Goal: Find specific page/section: Find specific page/section

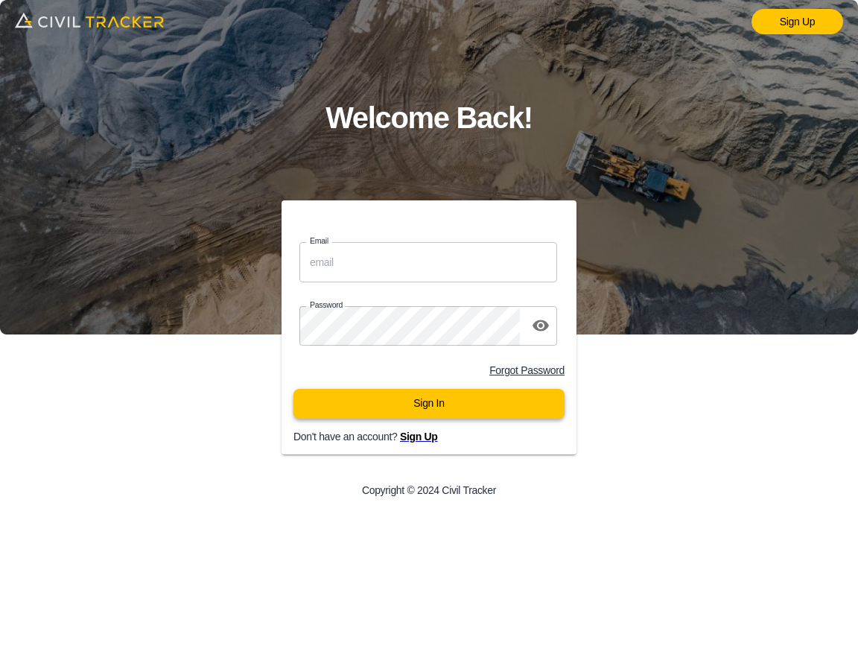
type input "[EMAIL_ADDRESS][DOMAIN_NAME]"
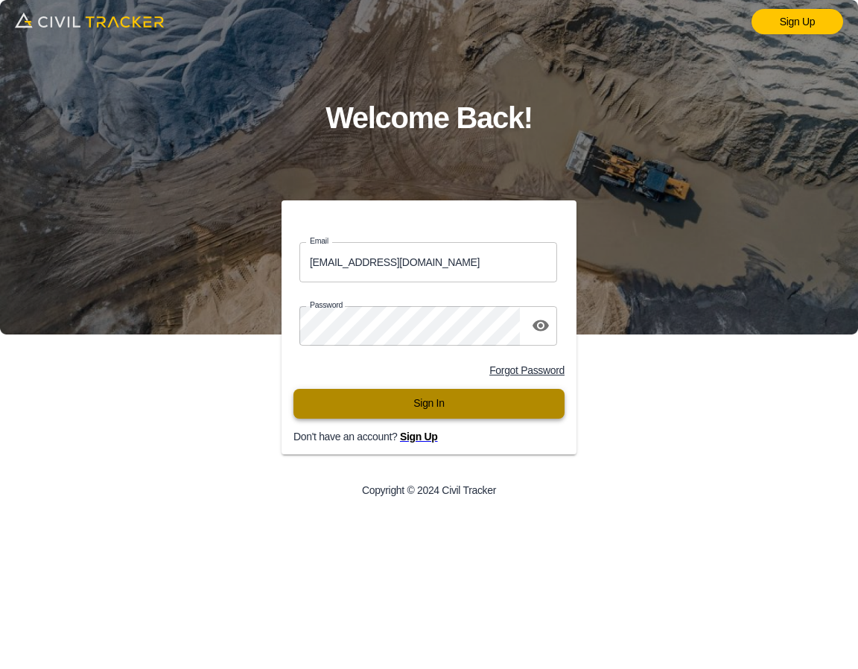
click at [426, 418] on button "Sign In" at bounding box center [428, 404] width 271 height 30
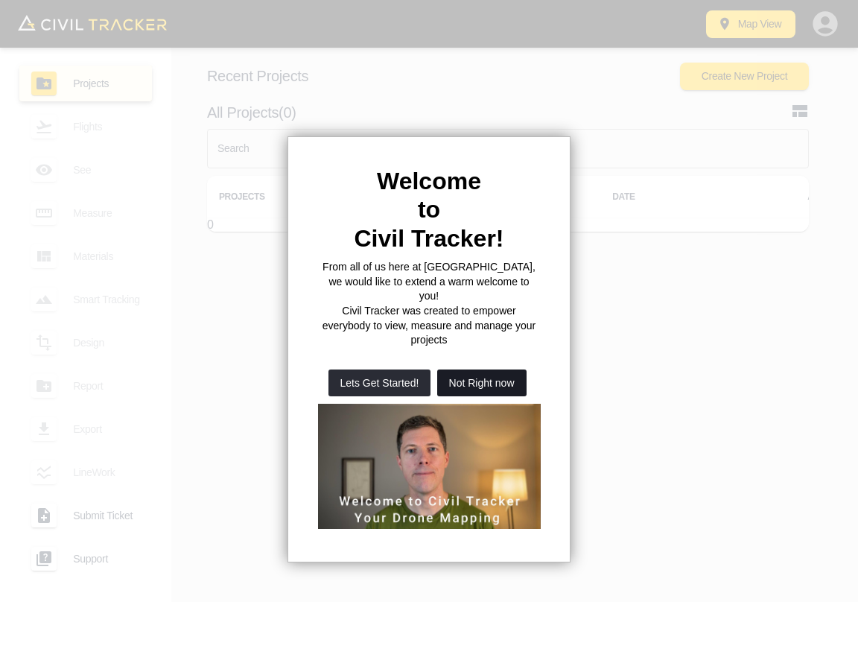
click at [477, 369] on button "Not Right now" at bounding box center [481, 382] width 89 height 27
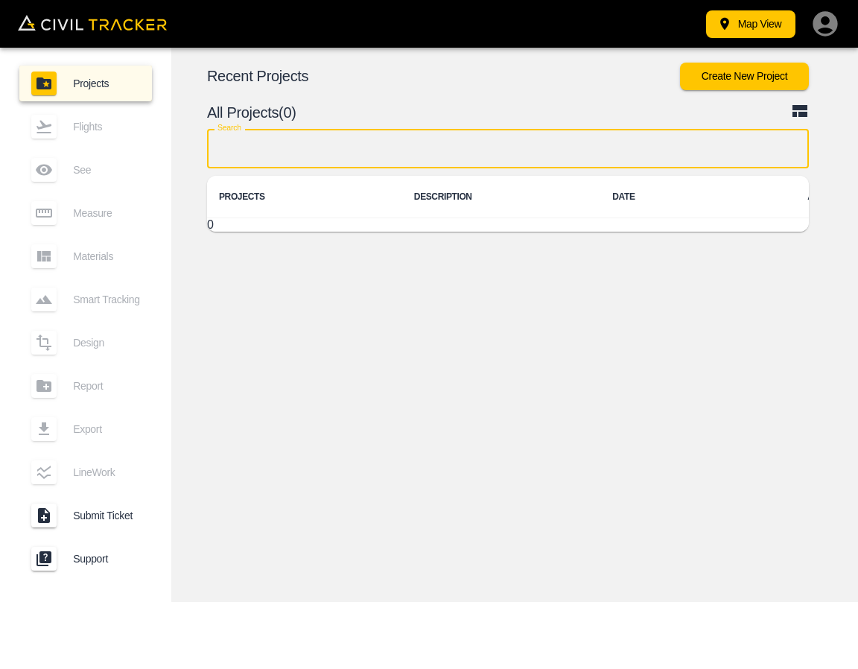
click at [434, 150] on input "text" at bounding box center [508, 148] width 602 height 39
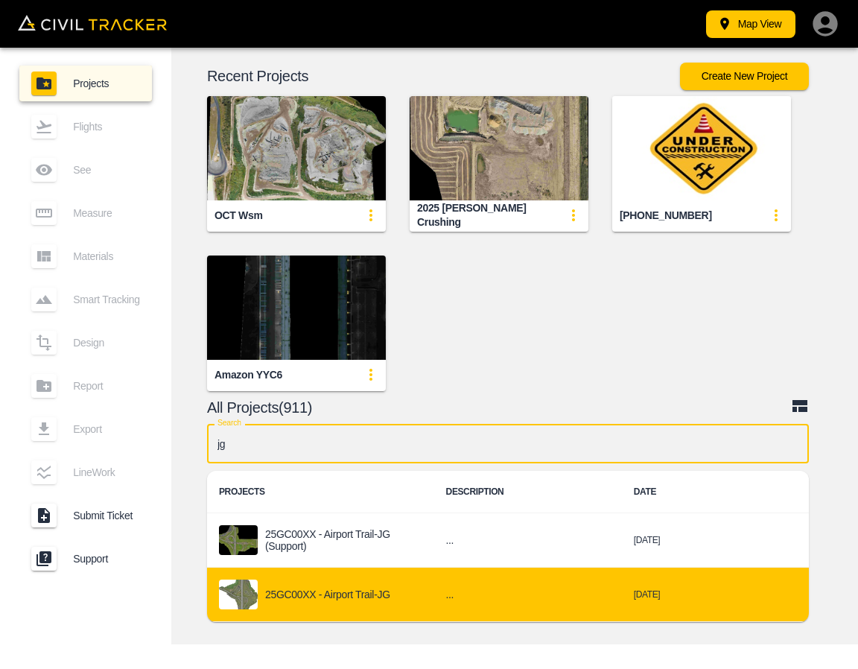
type input "jg"
click at [295, 594] on p "25GC00XX - Airport Trail-JG" at bounding box center [327, 594] width 125 height 12
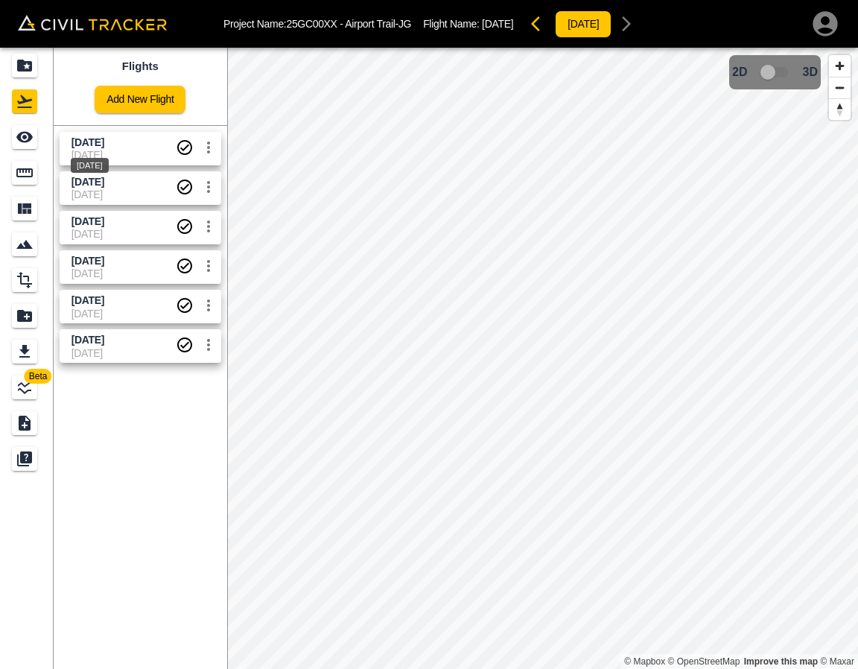
click at [104, 145] on span "Sept 16 2025" at bounding box center [88, 142] width 33 height 12
drag, startPoint x: 34, startPoint y: 146, endPoint x: 54, endPoint y: 144, distance: 19.5
click at [34, 146] on div "See" at bounding box center [24, 137] width 25 height 24
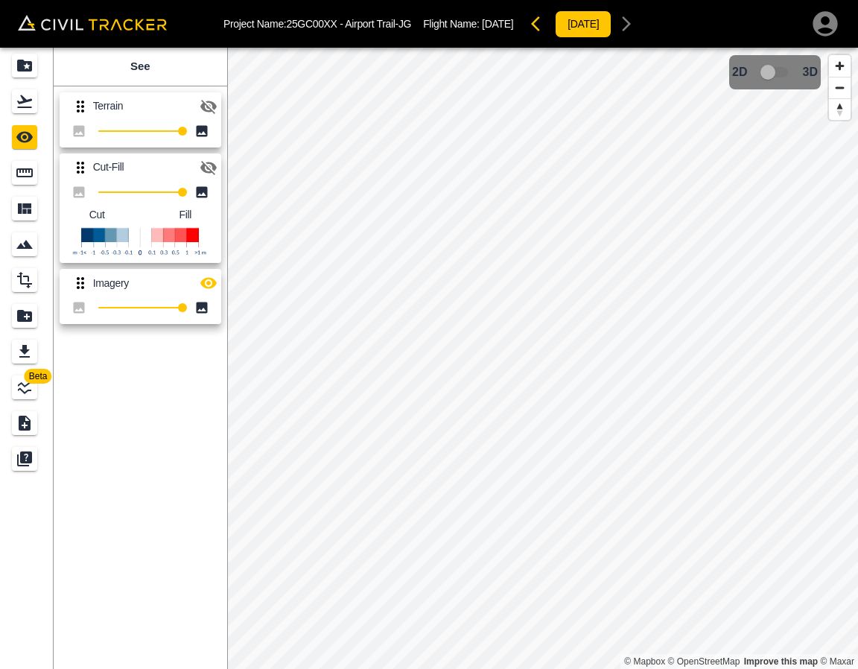
click at [207, 174] on icon "button" at bounding box center [209, 168] width 18 height 18
click at [209, 288] on icon "button" at bounding box center [208, 283] width 16 height 11
click at [22, 102] on icon "Flights" at bounding box center [24, 101] width 15 height 13
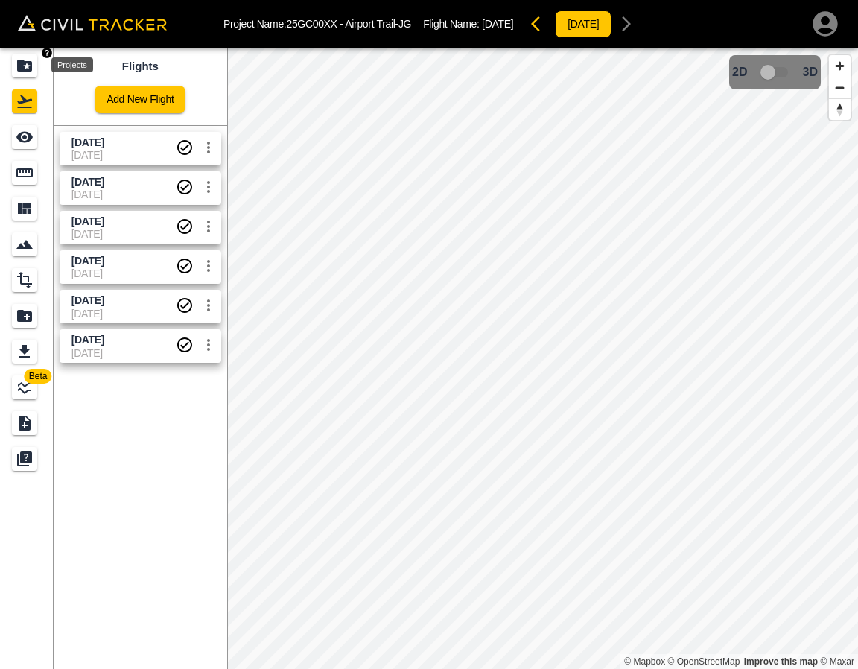
click at [20, 69] on icon "Projects" at bounding box center [24, 66] width 15 height 12
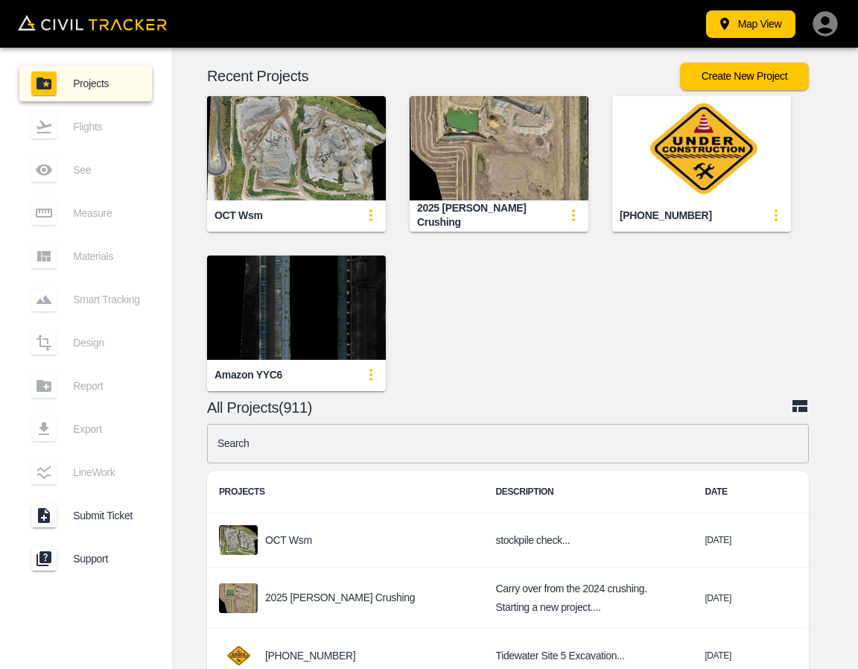
click at [387, 441] on input "text" at bounding box center [508, 443] width 602 height 39
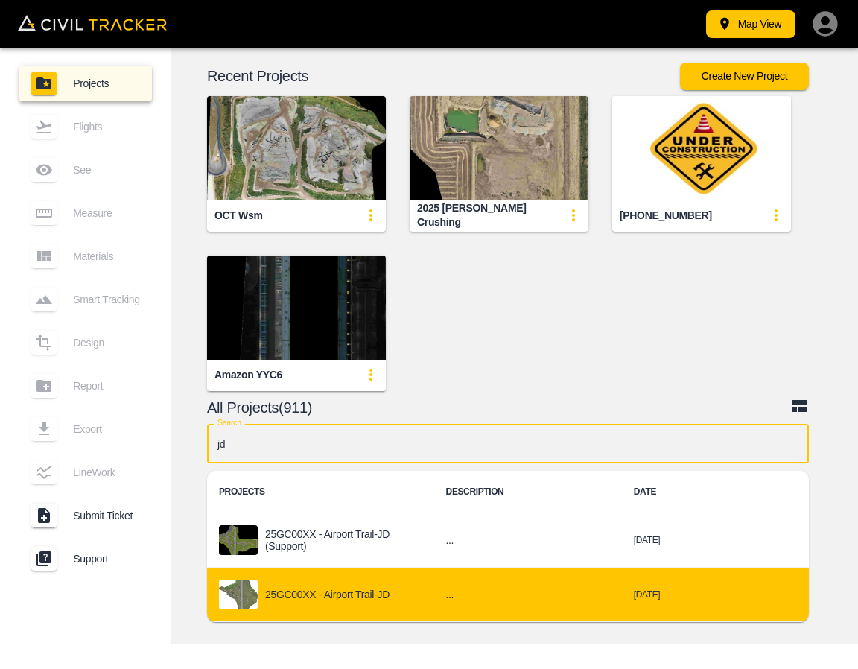
type input "jd"
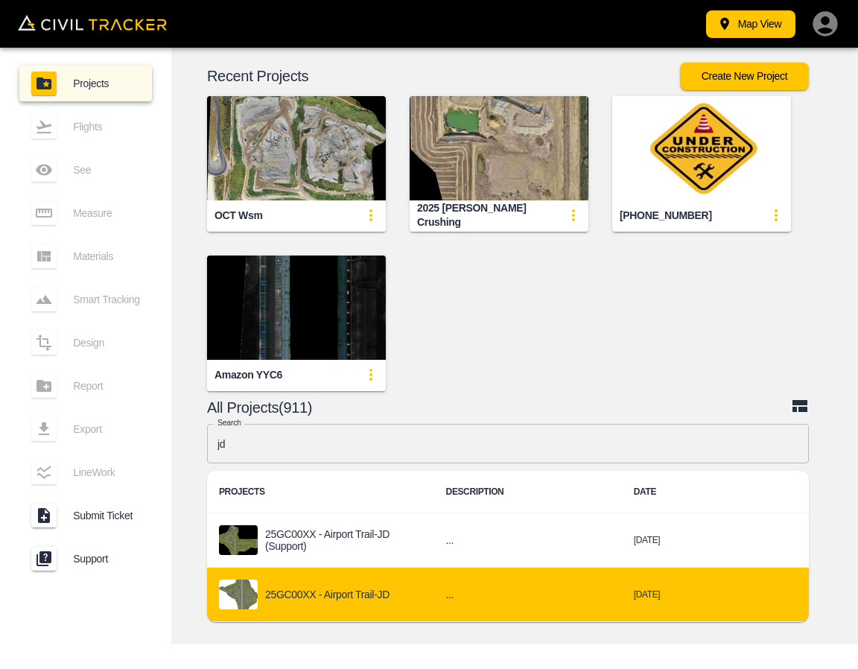
click at [343, 603] on div "25GC00XX - Airport Trail-JD" at bounding box center [320, 595] width 203 height 30
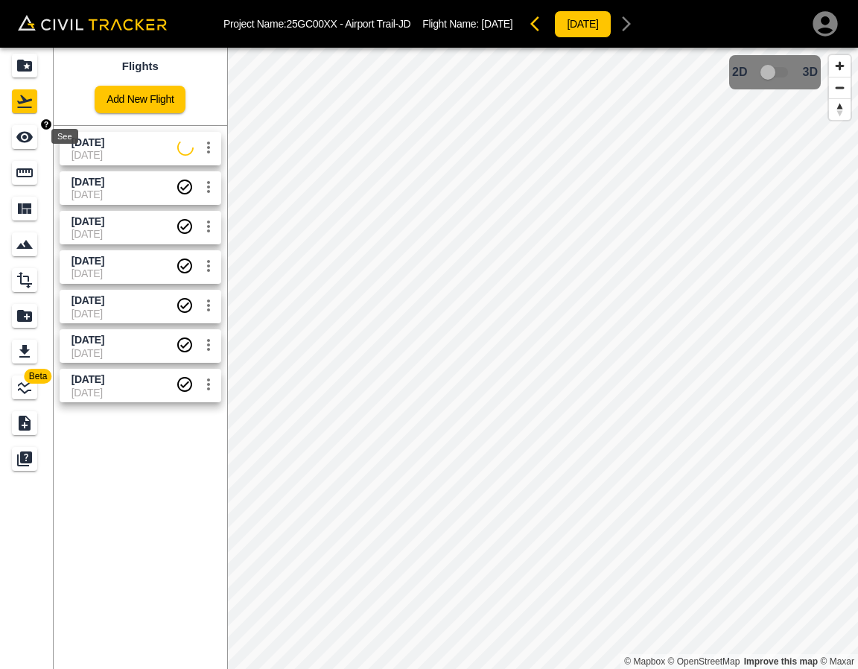
click at [30, 144] on icon "See" at bounding box center [25, 137] width 18 height 18
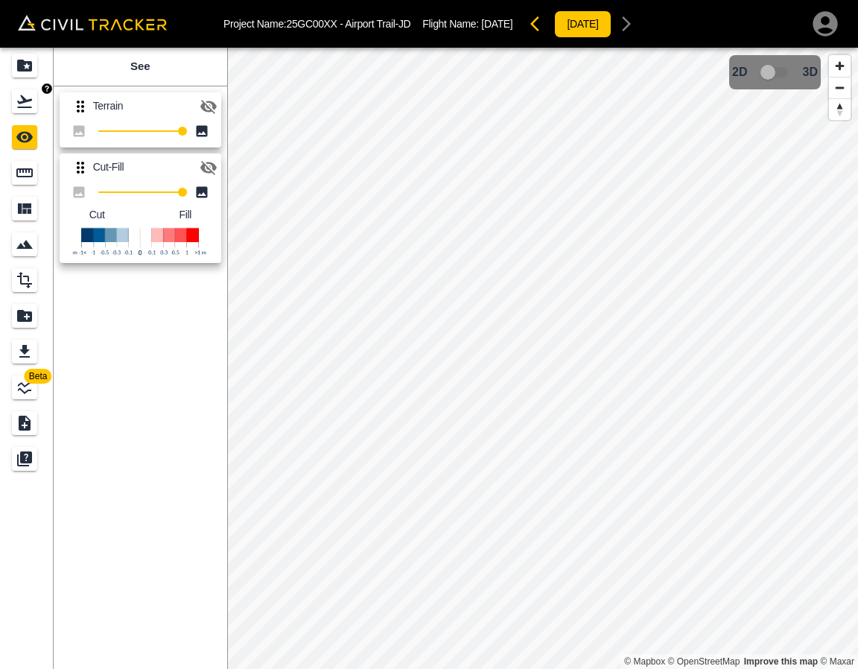
click at [24, 110] on div "Flights" at bounding box center [24, 101] width 25 height 24
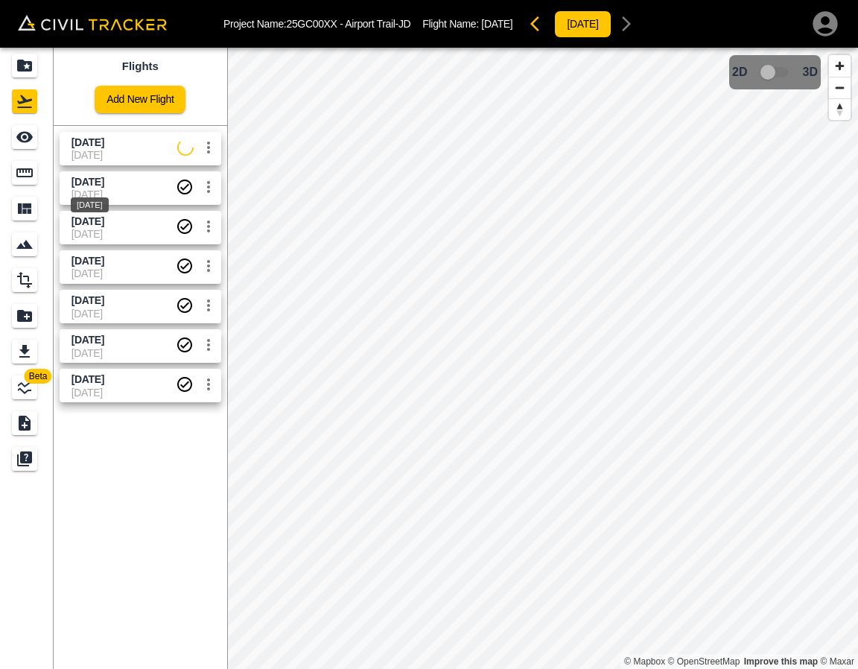
click at [88, 192] on div "Sept 16 2025" at bounding box center [89, 200] width 41 height 27
click at [27, 153] on link at bounding box center [27, 137] width 54 height 36
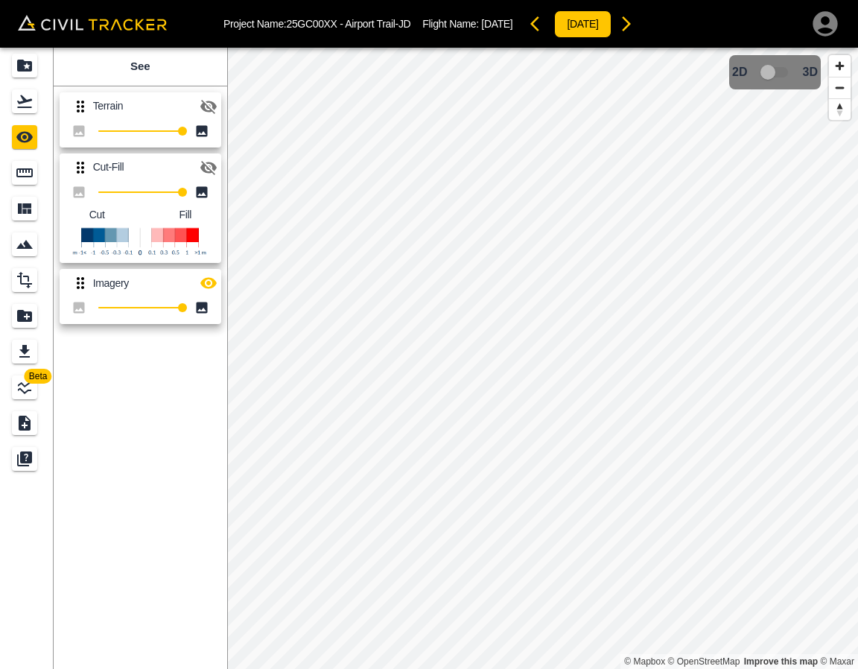
click at [212, 161] on icon "button" at bounding box center [209, 168] width 18 height 18
click at [212, 279] on icon "button" at bounding box center [208, 283] width 16 height 11
click at [30, 104] on icon "Flights" at bounding box center [25, 101] width 18 height 18
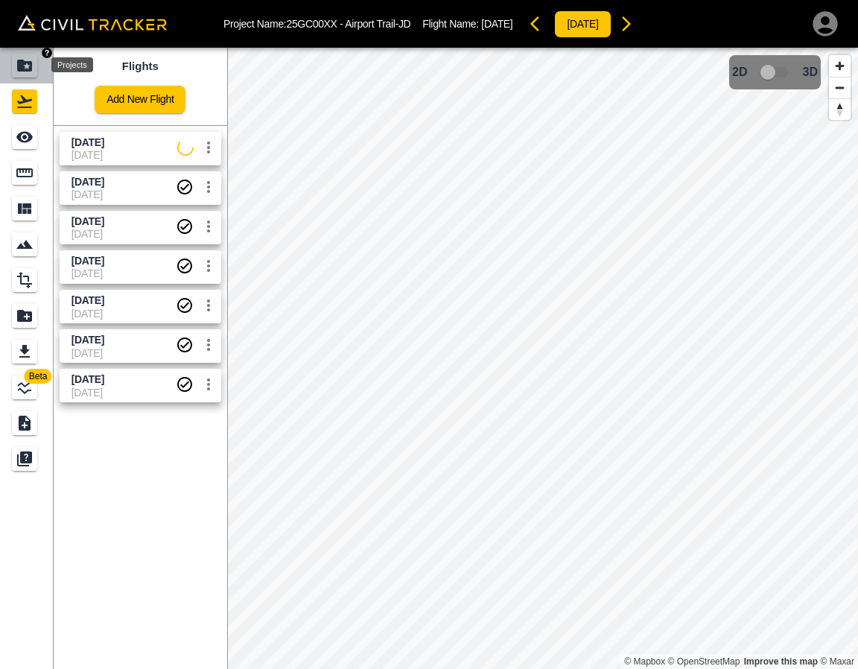
click at [30, 71] on icon "Projects" at bounding box center [24, 66] width 15 height 12
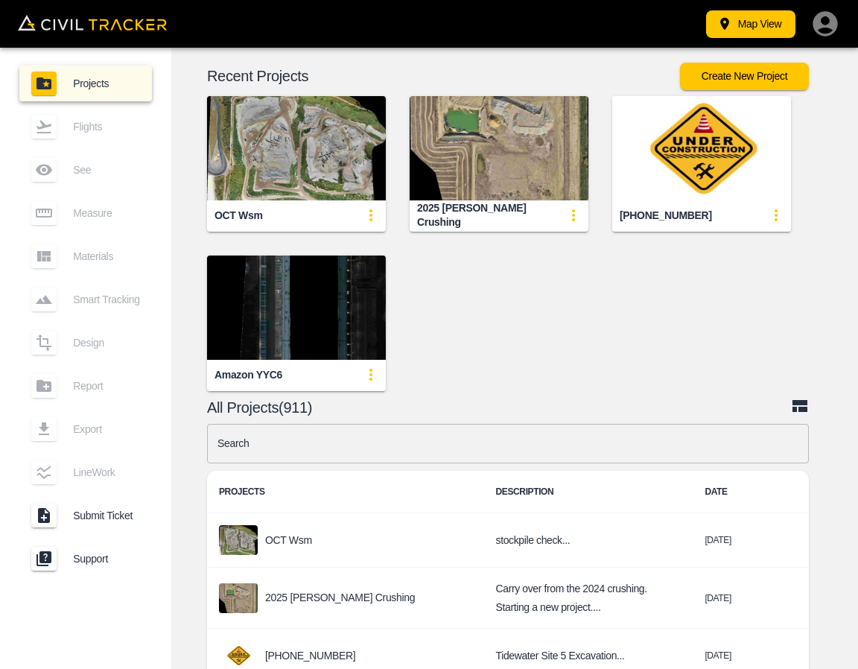
click at [437, 439] on input "text" at bounding box center [508, 443] width 602 height 39
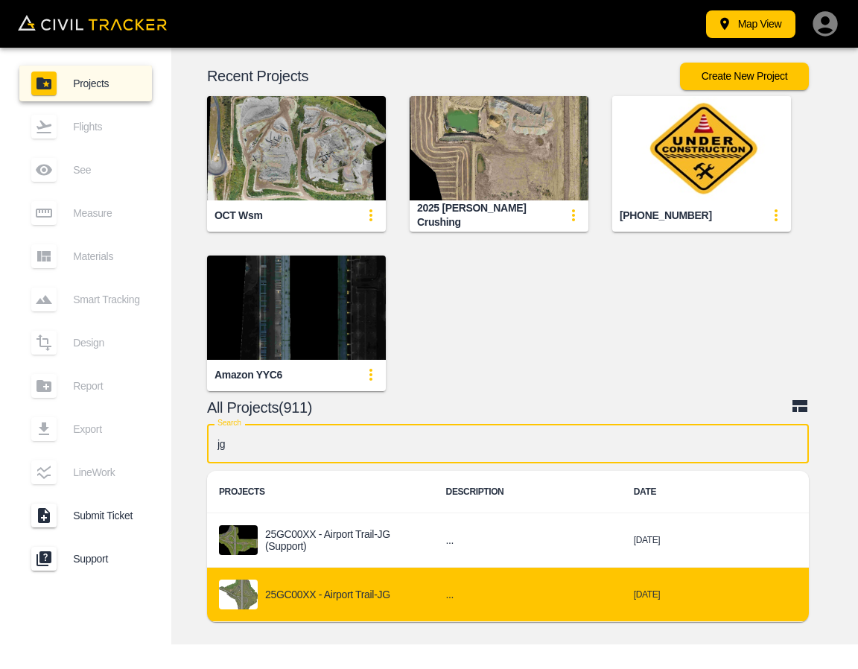
type input "jg"
click at [402, 603] on div "25GC00XX - Airport Trail-JG" at bounding box center [320, 595] width 203 height 30
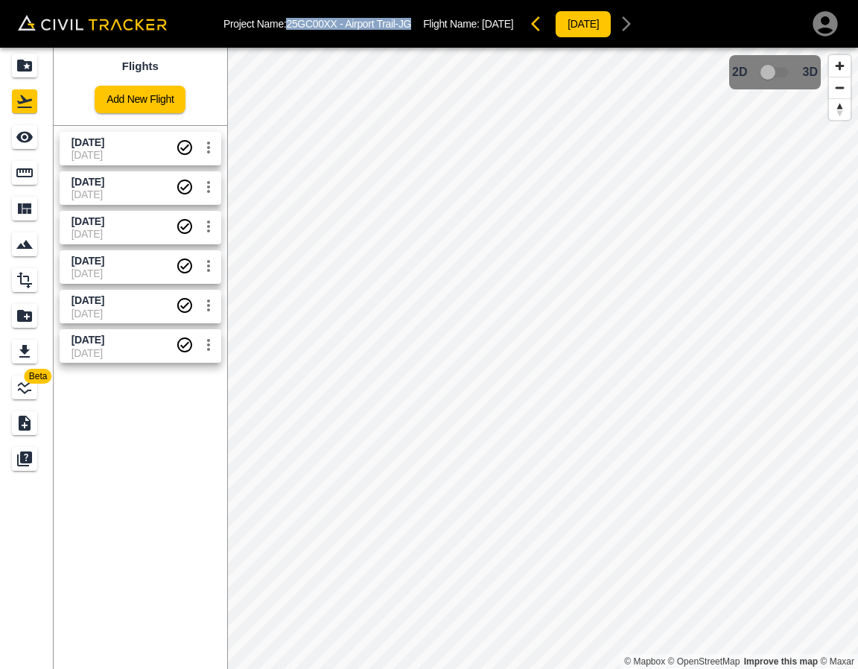
drag, startPoint x: 290, startPoint y: 22, endPoint x: 415, endPoint y: 20, distance: 125.2
click at [415, 20] on div "Project Name: 25GC00XX - Airport Trail-JG Flight Name: Sept 16 2025 2025-09-25" at bounding box center [432, 24] width 418 height 30
copy p "25GC00XX - Airport Trail-JG"
click at [104, 144] on span "Sept 16 2025" at bounding box center [88, 142] width 33 height 12
click at [13, 130] on div "See" at bounding box center [24, 137] width 25 height 24
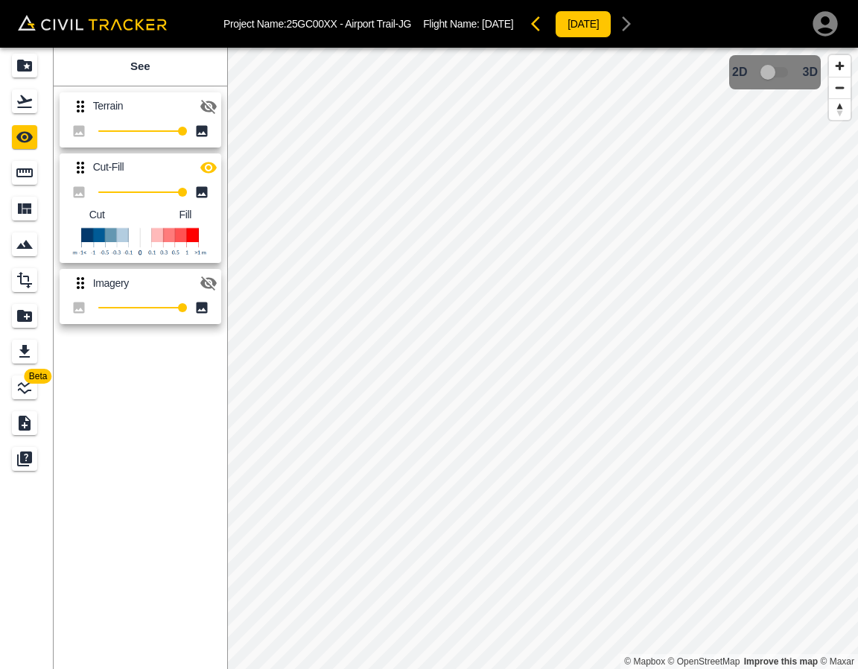
click at [214, 169] on icon "button" at bounding box center [208, 167] width 16 height 11
click at [212, 168] on icon "button" at bounding box center [208, 168] width 16 height 14
click at [23, 77] on div "Projects" at bounding box center [24, 66] width 25 height 24
